Goal: Entertainment & Leisure: Consume media (video, audio)

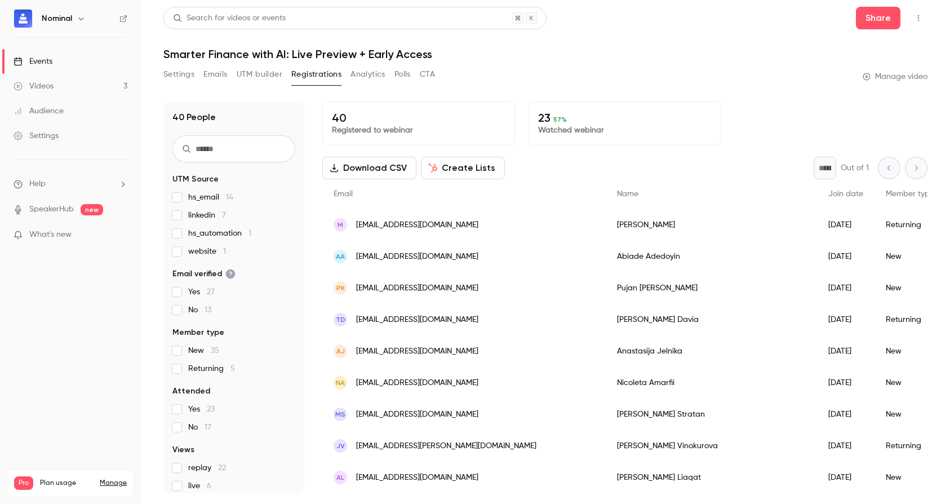
click at [61, 92] on link "Videos 3" at bounding box center [70, 86] width 141 height 25
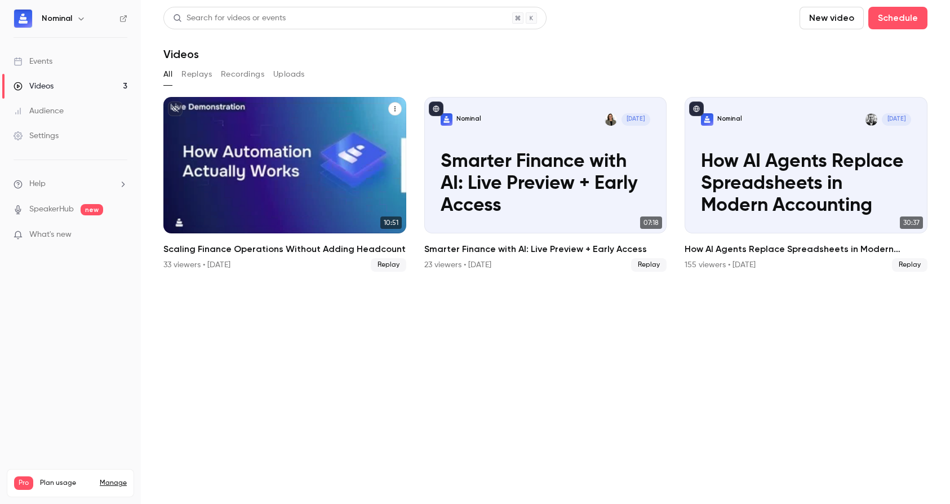
click at [337, 171] on p "Scaling Finance Operations Without Adding Headcount" at bounding box center [285, 184] width 210 height 66
